Goal: Information Seeking & Learning: Learn about a topic

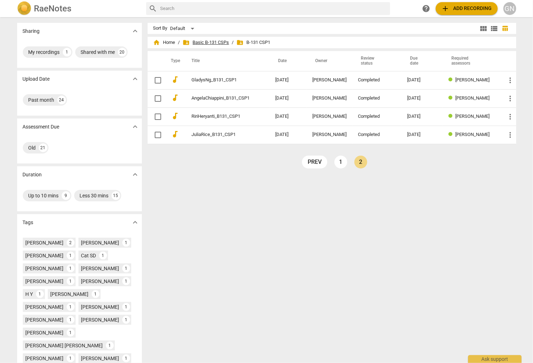
click at [199, 40] on span "folder_shared Basic B-131 CSPs" at bounding box center [206, 42] width 46 height 7
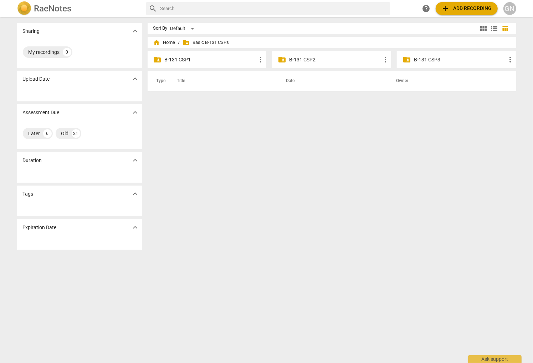
click at [308, 60] on p "B-131 CSP2" at bounding box center [335, 59] width 92 height 7
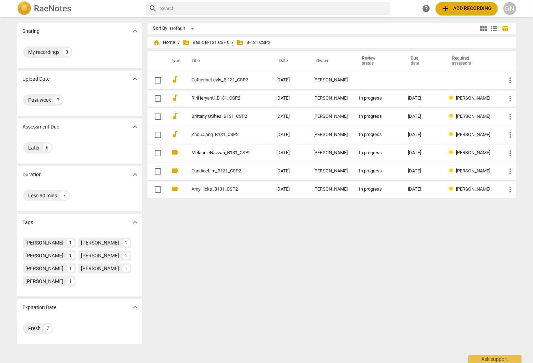
click at [465, 11] on span "add Add recording" at bounding box center [467, 8] width 51 height 9
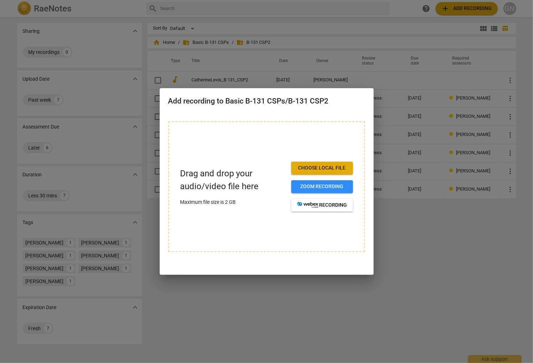
click at [412, 205] on div at bounding box center [266, 181] width 533 height 363
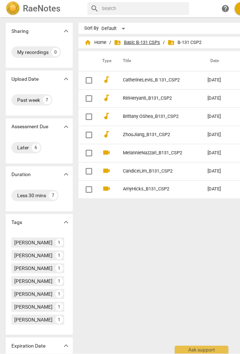
click at [131, 42] on span "folder_shared Basic B-131 CSPs" at bounding box center [137, 42] width 46 height 7
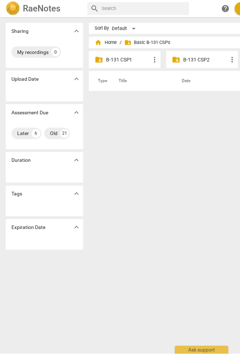
click at [128, 59] on p "B-131 CSP1" at bounding box center [128, 59] width 45 height 7
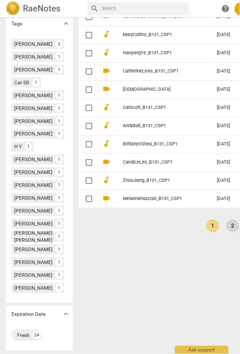
scroll to position [228, 0]
click at [226, 225] on link "2" at bounding box center [232, 225] width 13 height 13
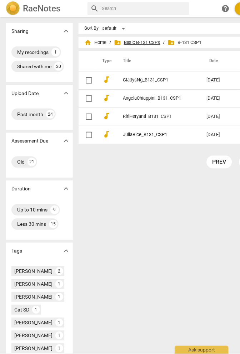
click at [129, 42] on span "folder_shared Basic B-131 CSPs" at bounding box center [137, 42] width 46 height 7
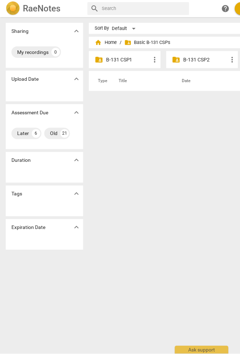
click at [200, 57] on p "B-131 CSP2" at bounding box center [205, 59] width 45 height 7
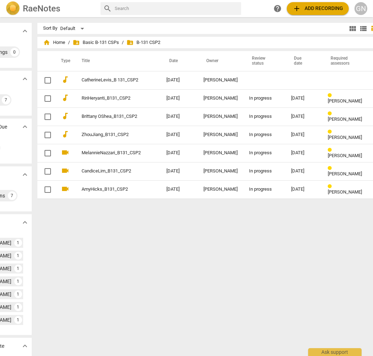
click at [319, 7] on span "add Add recording" at bounding box center [318, 8] width 51 height 9
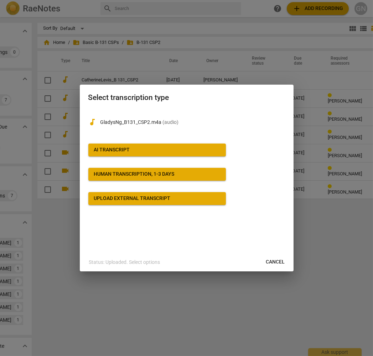
click at [133, 146] on span "AI Transcript" at bounding box center [157, 149] width 126 height 7
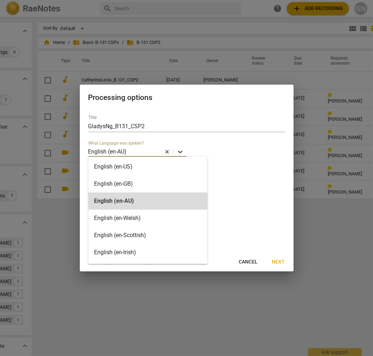
click at [179, 151] on icon at bounding box center [180, 152] width 4 height 2
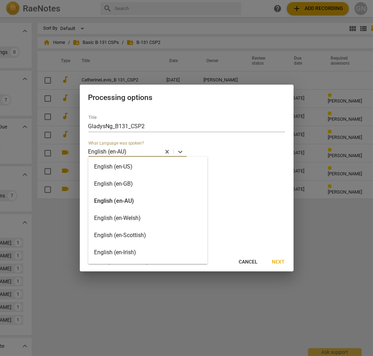
click at [158, 202] on div "English (en-AU)" at bounding box center [147, 200] width 119 height 17
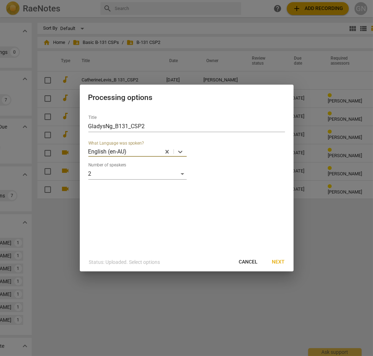
click at [275, 262] on span "Next" at bounding box center [279, 261] width 13 height 7
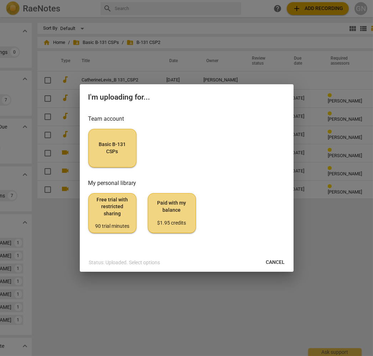
click at [122, 156] on button "Basic B-131 CSPs" at bounding box center [112, 148] width 48 height 39
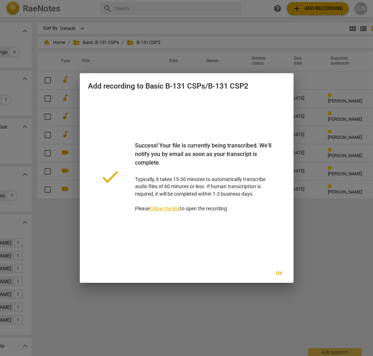
click at [279, 270] on span "Ok" at bounding box center [279, 273] width 11 height 7
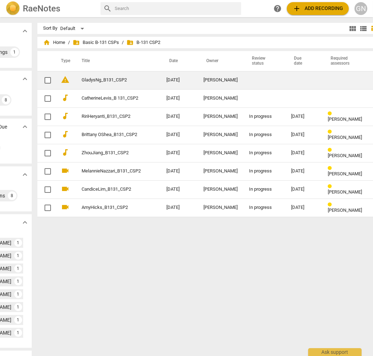
click at [61, 80] on span "warning" at bounding box center [65, 79] width 9 height 9
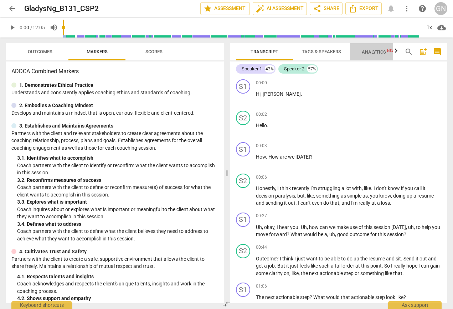
click at [387, 55] on span "Analytics New" at bounding box center [378, 51] width 33 height 5
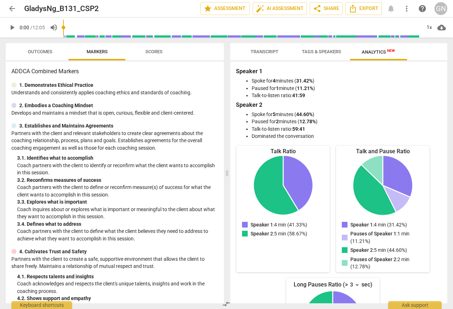
click at [337, 50] on span "Tags & Speakers" at bounding box center [321, 51] width 39 height 5
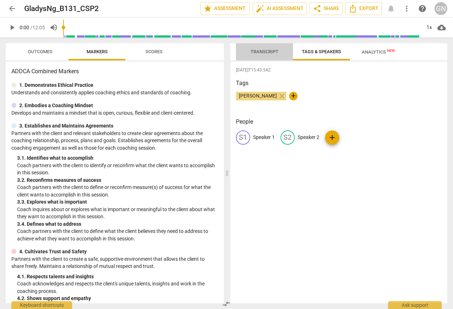
click at [264, 51] on span "Transcript" at bounding box center [265, 51] width 28 height 5
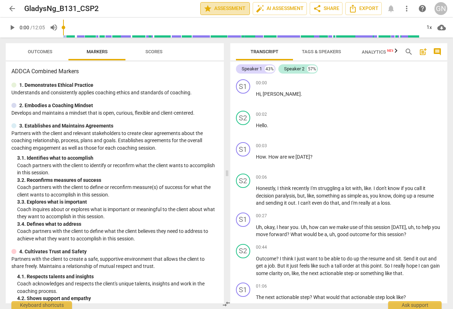
click at [225, 9] on span "star Assessment" at bounding box center [225, 8] width 43 height 9
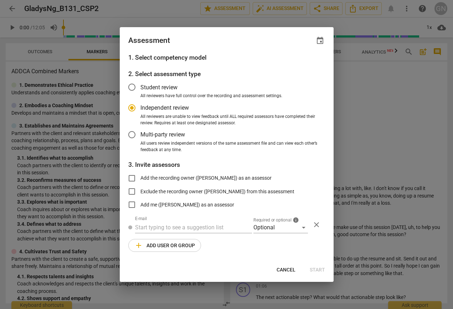
click at [366, 143] on div at bounding box center [226, 154] width 453 height 309
radio input "false"
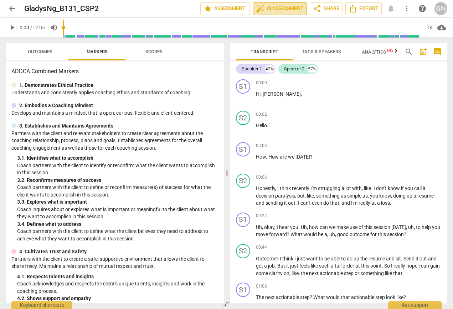
click at [288, 13] on button "auto_fix_high AI Assessment" at bounding box center [280, 8] width 54 height 13
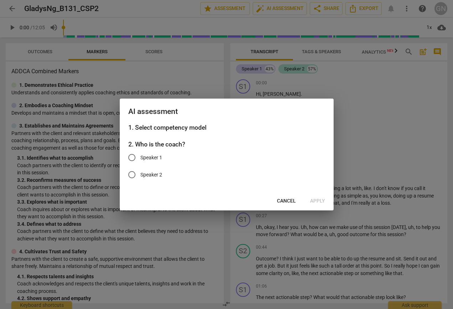
click at [154, 158] on span "Speaker 1" at bounding box center [152, 157] width 22 height 7
click at [141, 158] on input "Speaker 1" at bounding box center [131, 157] width 17 height 17
radio input "true"
click at [321, 203] on span "Apply" at bounding box center [317, 200] width 15 height 7
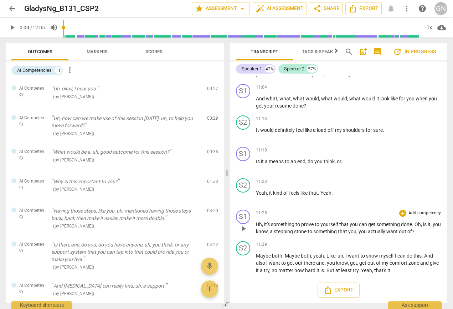
scroll to position [1498, 0]
click at [11, 3] on button "arrow_back" at bounding box center [12, 8] width 13 height 13
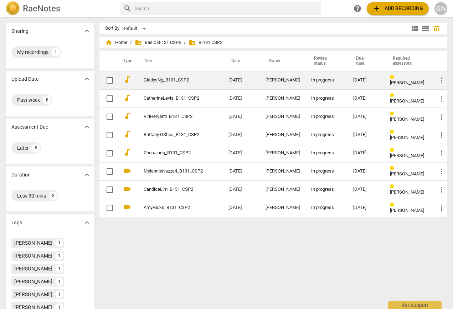
click at [202, 85] on td "GladysNg_B131_CSP2" at bounding box center [179, 80] width 88 height 18
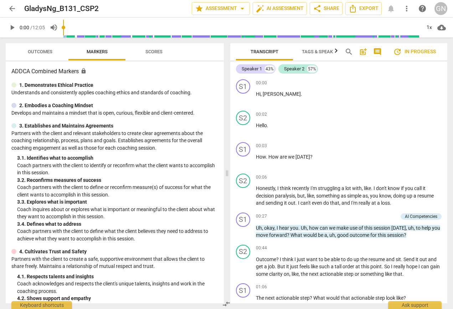
click at [151, 52] on span "Scores" at bounding box center [154, 51] width 17 height 5
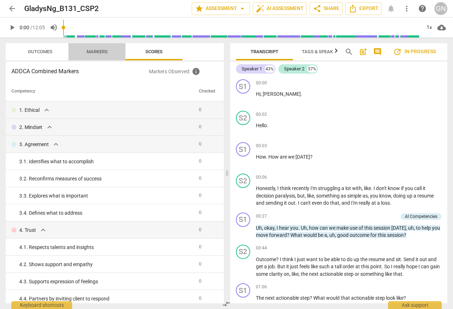
click at [88, 50] on span "Markers" at bounding box center [97, 51] width 21 height 5
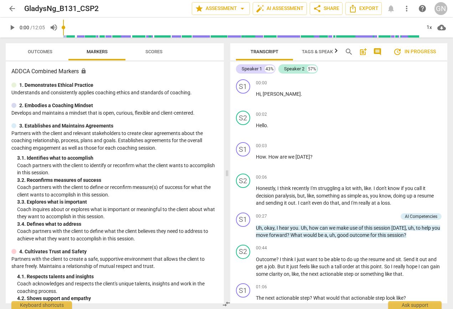
click at [44, 52] on span "Outcomes" at bounding box center [40, 51] width 25 height 5
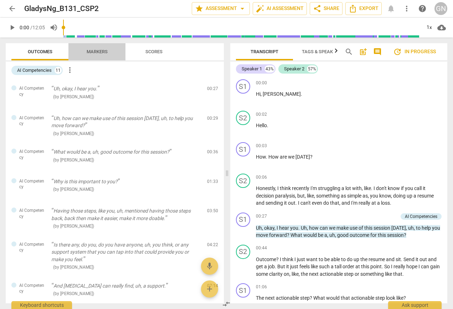
click at [101, 54] on span "Markers" at bounding box center [97, 51] width 21 height 5
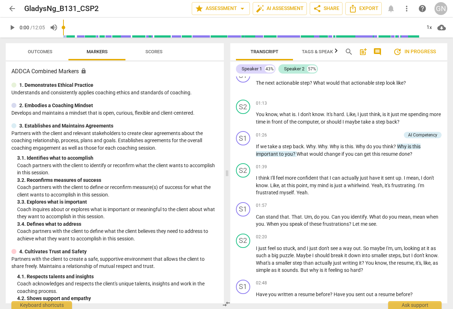
scroll to position [214, 0]
click at [11, 8] on span "arrow_back" at bounding box center [12, 8] width 9 height 9
